Goal: Task Accomplishment & Management: Manage account settings

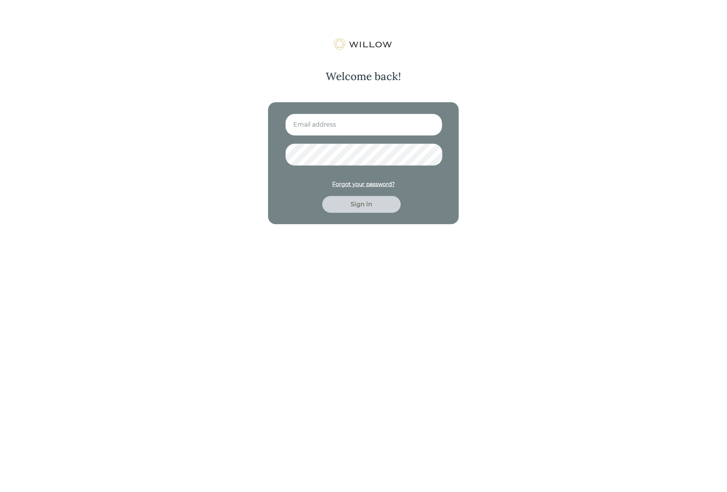
click at [357, 131] on input at bounding box center [363, 125] width 157 height 22
type input "nitya.kowtha@gmail.com"
click at [322, 196] on button "Sign in" at bounding box center [361, 204] width 79 height 17
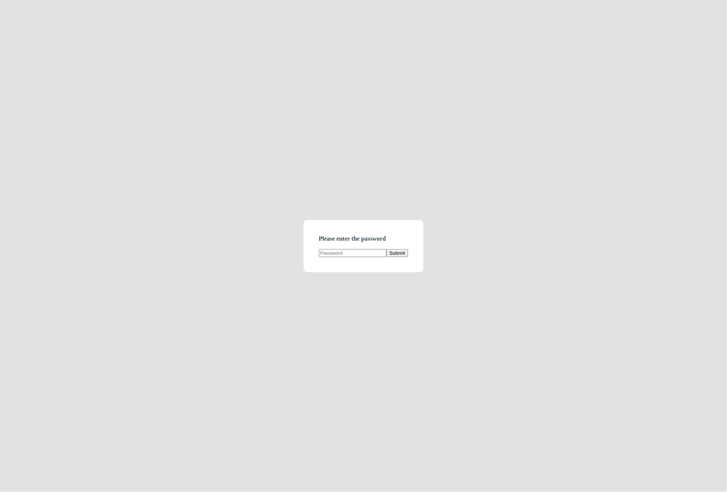
click at [354, 251] on input "text" at bounding box center [353, 253] width 68 height 8
type input "d"
type input "demodirectory"
click button "Submit" at bounding box center [397, 253] width 22 height 8
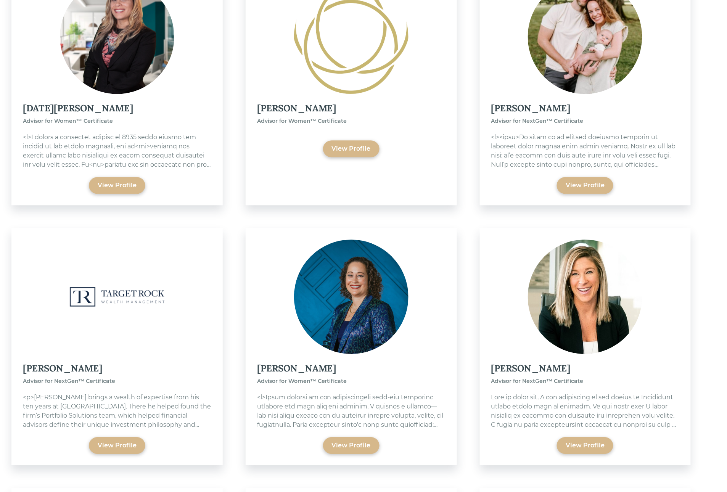
scroll to position [1697, 0]
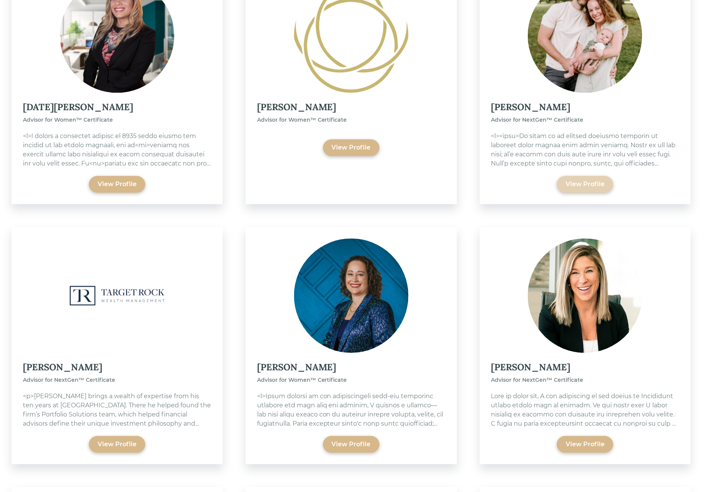
click at [581, 180] on div "View Profile" at bounding box center [585, 184] width 39 height 9
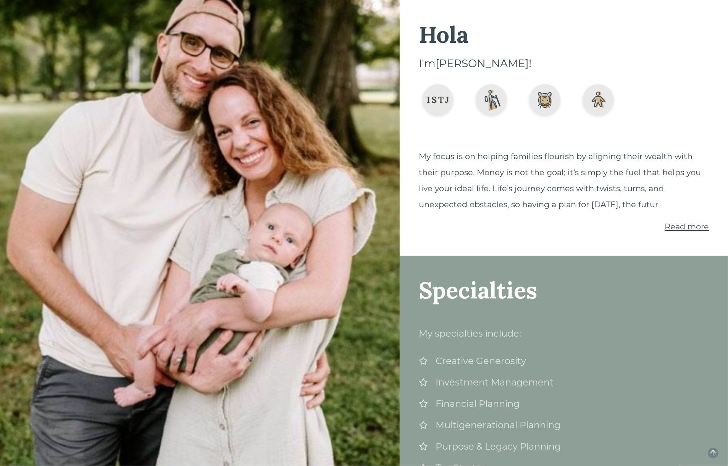
click at [682, 229] on span "Read more" at bounding box center [686, 227] width 44 height 10
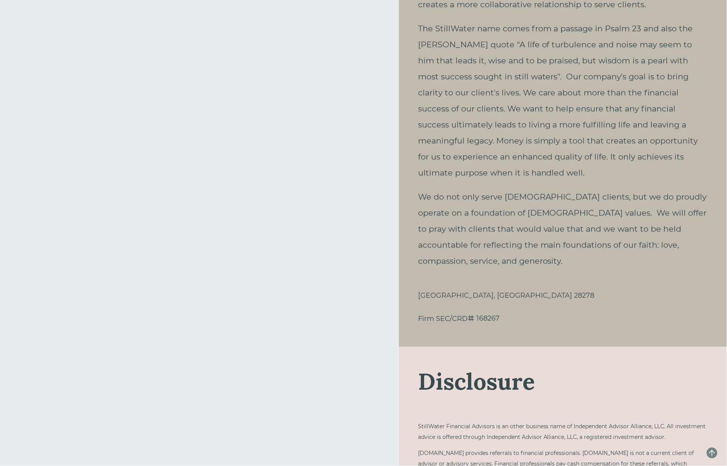
scroll to position [1445, 0]
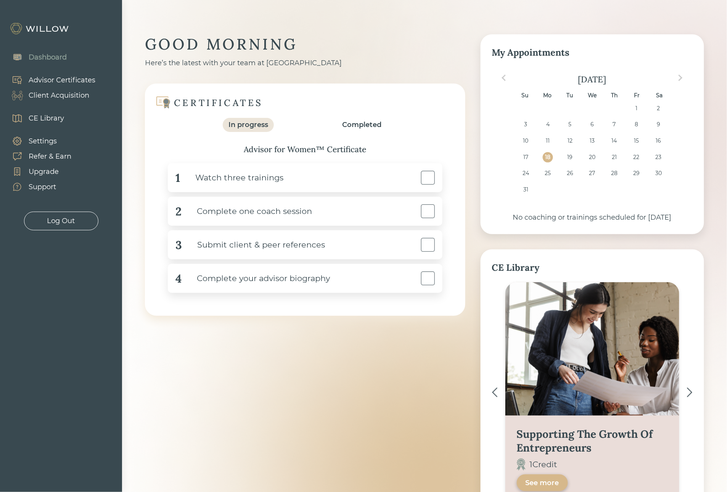
click at [46, 24] on img at bounding box center [40, 29] width 61 height 12
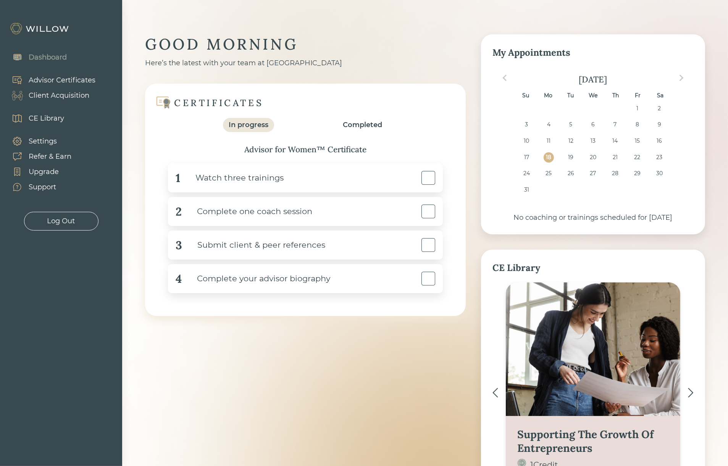
click at [39, 97] on div "Client Acquisition" at bounding box center [59, 95] width 61 height 10
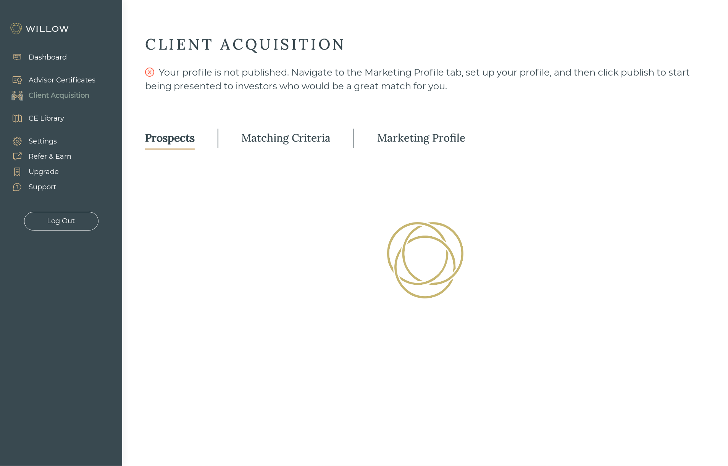
select select "3"
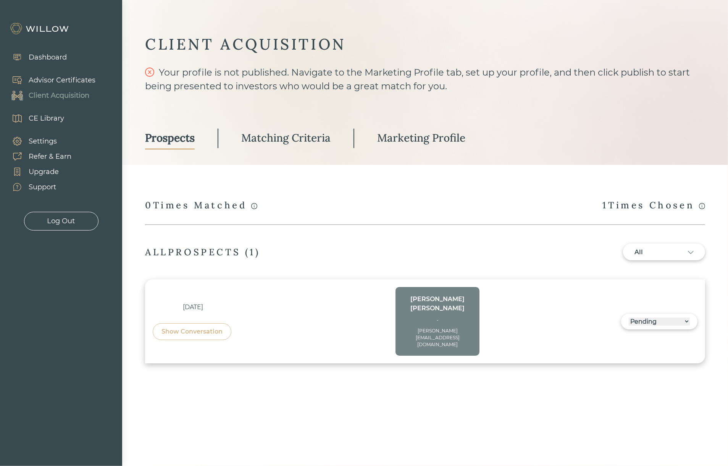
click at [274, 136] on div "Matching Criteria" at bounding box center [285, 138] width 89 height 14
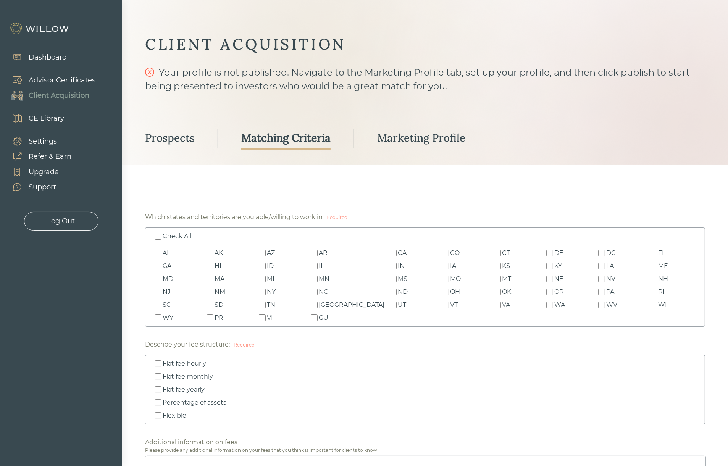
click at [394, 138] on div "Marketing Profile" at bounding box center [421, 138] width 88 height 14
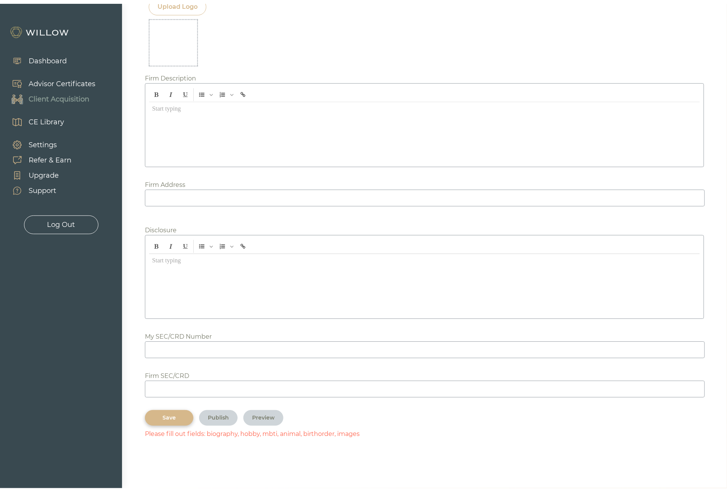
scroll to position [785, 0]
